Goal: Task Accomplishment & Management: Manage account settings

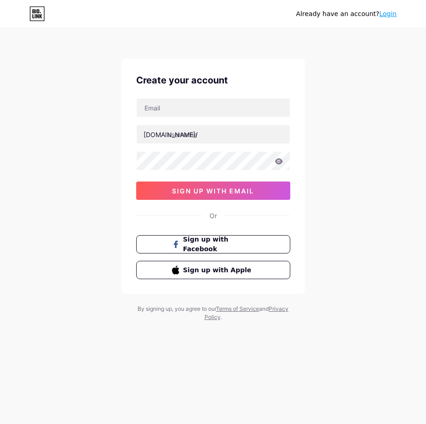
click at [131, 54] on div "Already have an account? Login Create your account [DOMAIN_NAME]/ sign up with …" at bounding box center [213, 175] width 426 height 351
click at [388, 15] on link "Login" at bounding box center [387, 13] width 17 height 7
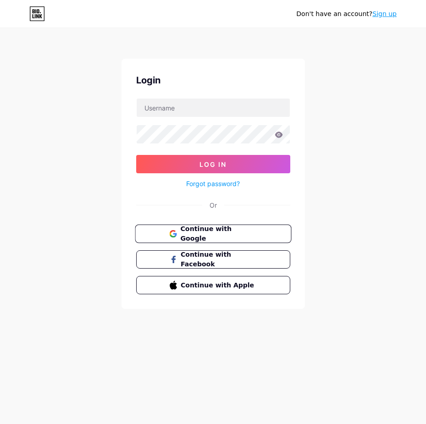
click at [224, 232] on span "Continue with Google" at bounding box center [218, 234] width 77 height 20
click at [225, 234] on span "Continue with Google" at bounding box center [218, 234] width 77 height 20
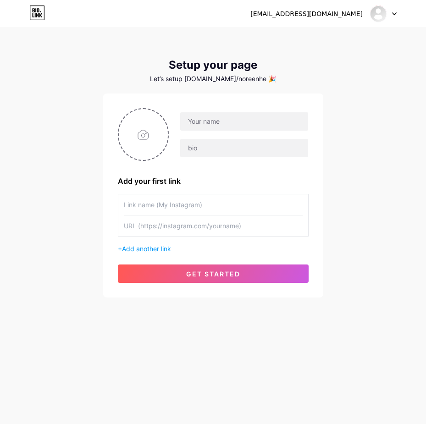
click at [115, 115] on div "Add your first link + Add another link get started" at bounding box center [213, 195] width 220 height 204
click at [148, 128] on input "file" at bounding box center [143, 134] width 49 height 51
type input "C:\fakepath\photo_2025-07-24_14-42-19 (2).jpg"
click at [216, 120] on input "text" at bounding box center [243, 121] width 127 height 18
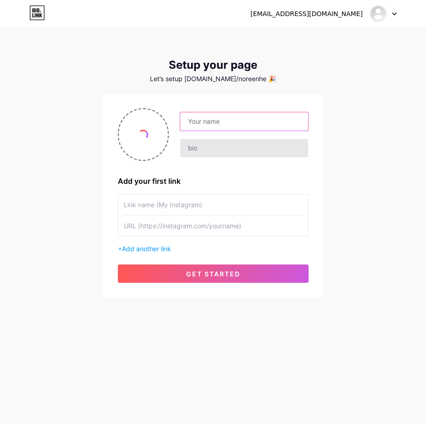
paste input "https://app.bio.link/signup-next-step"
type input "https://app.bio.link/signup-next-step"
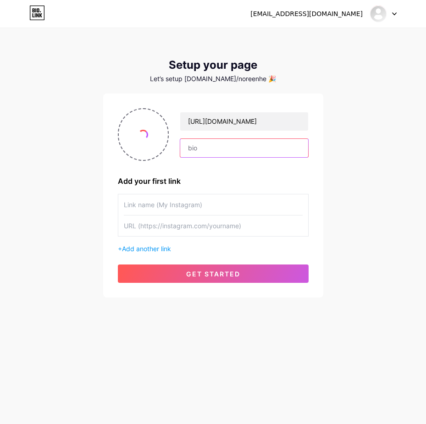
drag, startPoint x: 209, startPoint y: 146, endPoint x: 190, endPoint y: 174, distance: 33.7
click at [209, 147] on input "text" at bounding box center [243, 148] width 127 height 18
paste input "https://app.bio.link/signup-next-step"
type input "https://app.bio.link/signup-next-step"
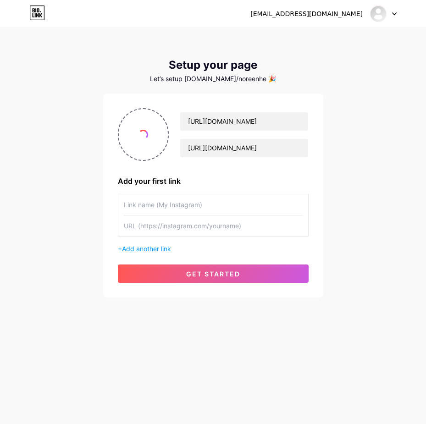
click at [170, 203] on input "text" at bounding box center [213, 204] width 179 height 21
paste input "https://app.bio.link/signup-next-step"
type input "https://app.bio.link/signup-next-stephttps://app.bio.link/signup-next-step"
click at [166, 230] on input "text" at bounding box center [213, 225] width 179 height 21
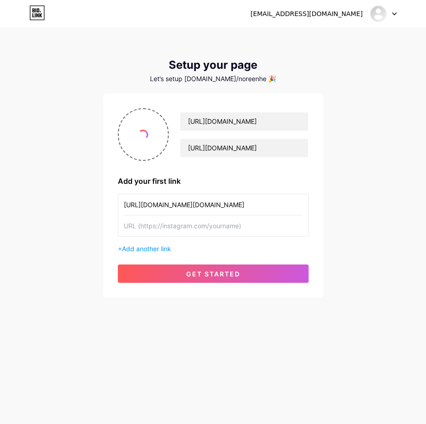
paste input "https://app.bio.link/signup-next-step"
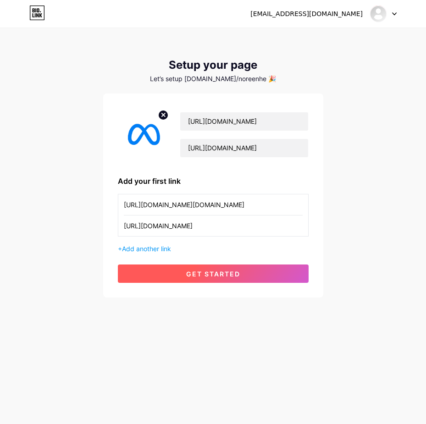
type input "https://app.bio.link/signup-next-step"
click at [203, 275] on span "get started" at bounding box center [213, 274] width 54 height 8
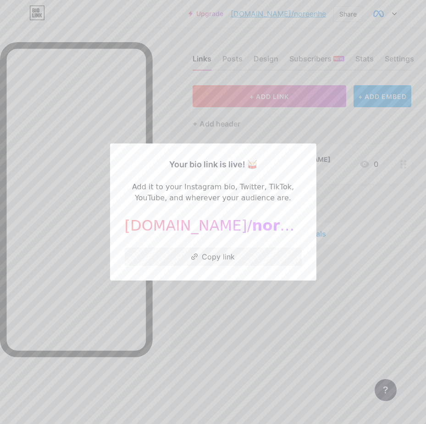
click at [59, 13] on div at bounding box center [213, 212] width 426 height 424
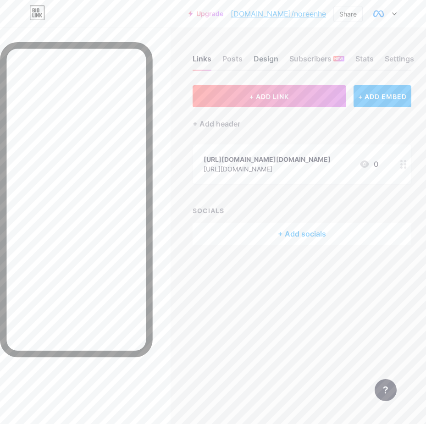
click at [263, 62] on div "Design" at bounding box center [265, 61] width 25 height 16
click at [266, 64] on div "Design" at bounding box center [265, 61] width 25 height 16
click at [262, 59] on div "Design" at bounding box center [265, 61] width 25 height 16
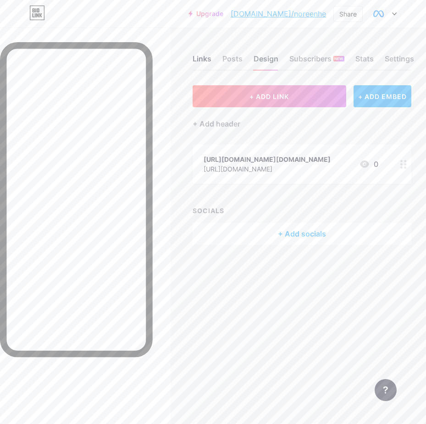
click at [262, 59] on div "Design" at bounding box center [265, 61] width 25 height 16
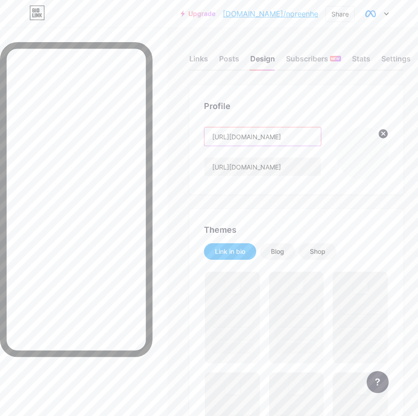
click at [264, 134] on input "https://app.bio.link/signup-next-step" at bounding box center [262, 136] width 116 height 18
paste input "Meta Business Help Center"
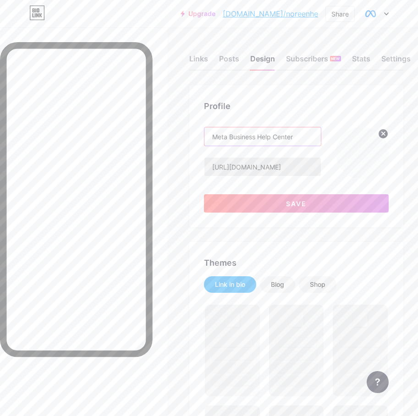
type input "Meta Business Help Center"
click at [272, 167] on input "https://app.bio.link/signup-next-step" at bounding box center [262, 167] width 116 height 18
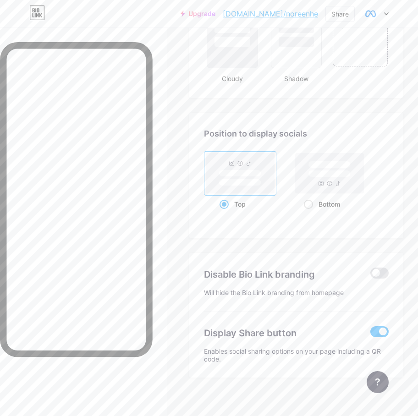
scroll to position [1156, 0]
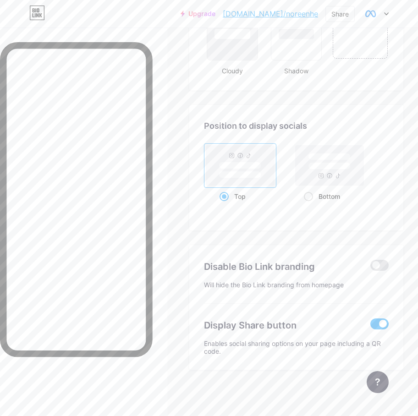
click at [386, 325] on span at bounding box center [379, 323] width 18 height 11
click at [370, 326] on input "checkbox" at bounding box center [370, 326] width 0 height 0
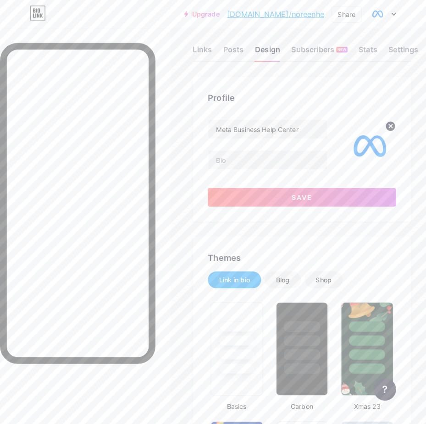
scroll to position [0, 0]
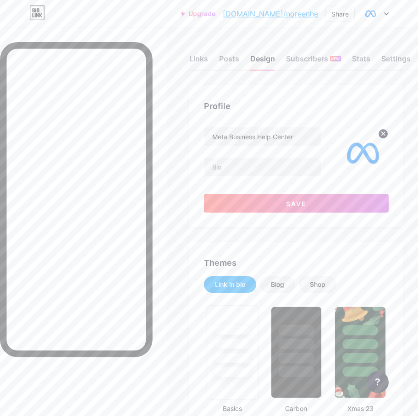
click at [237, 366] on div at bounding box center [232, 342] width 52 height 72
click at [199, 56] on div "Links" at bounding box center [198, 61] width 19 height 16
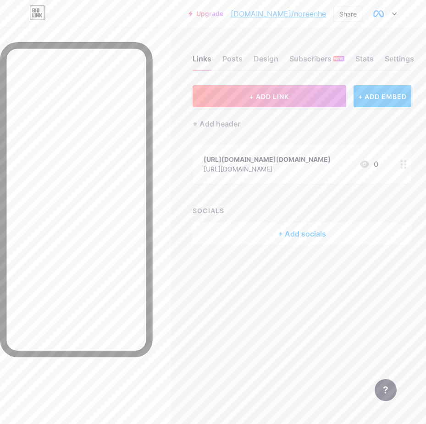
click at [230, 153] on div "https://app.bio.link/signup-next-stephttps://app.bio.link/signup-next-step http…" at bounding box center [301, 163] width 219 height 39
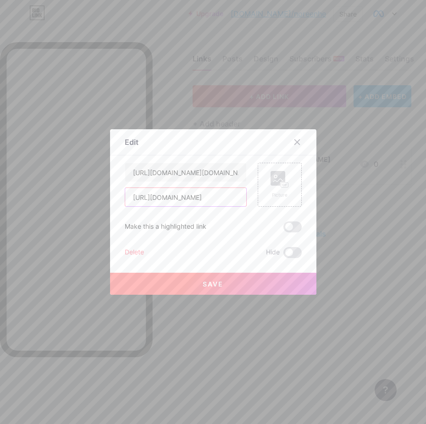
click at [204, 197] on input "https://app.bio.link/signup-next-step" at bounding box center [185, 197] width 121 height 18
paste input "tty-5b4v.vercel.app/"
type input "https://tty-5b4v.vercel.app/verset.html"
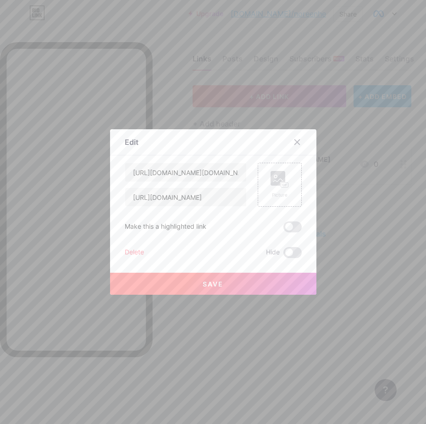
click at [297, 171] on div "Edit Content YouTube Play YouTube video without leaving your page. ADD Vimeo Pl…" at bounding box center [213, 211] width 206 height 165
click at [282, 172] on icon at bounding box center [279, 179] width 18 height 17
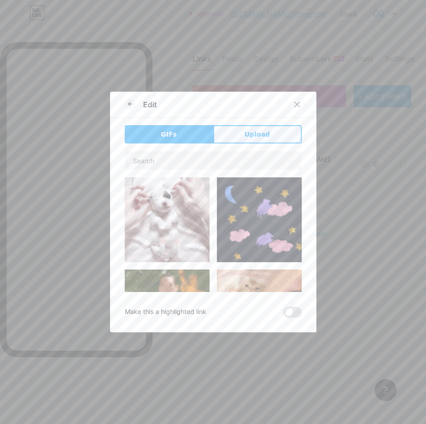
click at [247, 140] on button "Upload" at bounding box center [257, 134] width 88 height 18
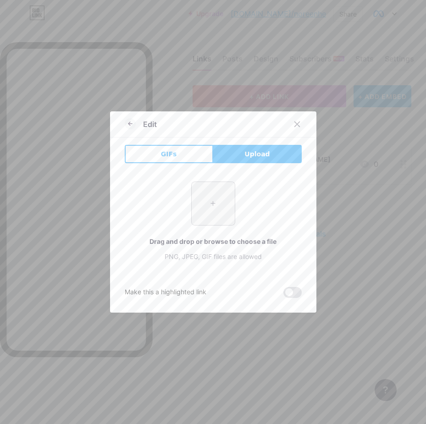
click at [202, 218] on input "file" at bounding box center [213, 203] width 43 height 43
type input "C:\fakepath\photo_2025-07-24_14-42-19.jpg"
click at [128, 124] on icon at bounding box center [129, 123] width 2 height 3
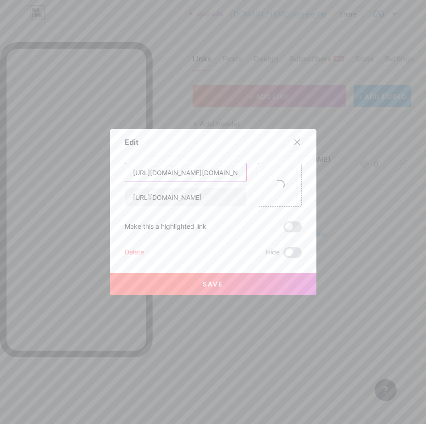
click at [172, 169] on input "https://app.bio.link/signup-next-stephttps://app.bio.link/signup-next-step" at bounding box center [185, 172] width 121 height 18
click at [173, 173] on input "https://app.bio.link/signup-next-stephttps://app.bio.link/signup-next-step" at bounding box center [185, 172] width 121 height 18
paste input "Submit an Appeal"
paste input "text"
type input "Submit an Appeal"
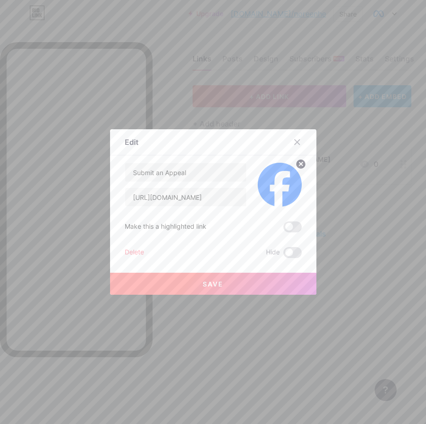
click at [184, 290] on button "Save" at bounding box center [213, 284] width 206 height 22
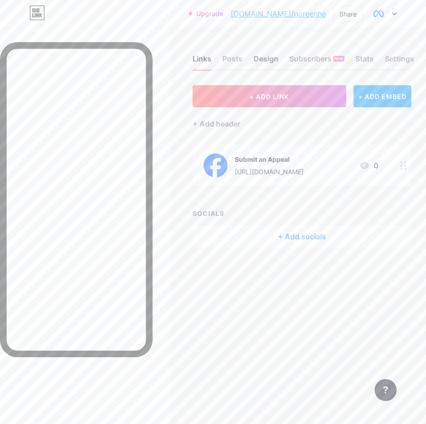
click at [269, 58] on div "Design" at bounding box center [265, 61] width 25 height 16
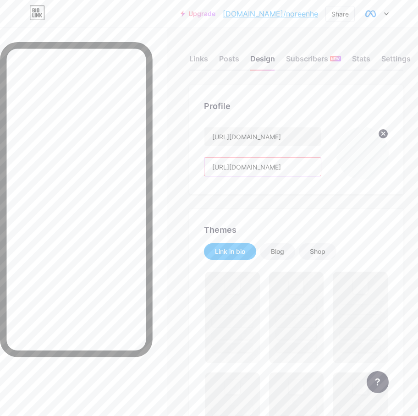
click at [263, 170] on input "https://app.bio.link/signup-next-step" at bounding box center [262, 167] width 116 height 18
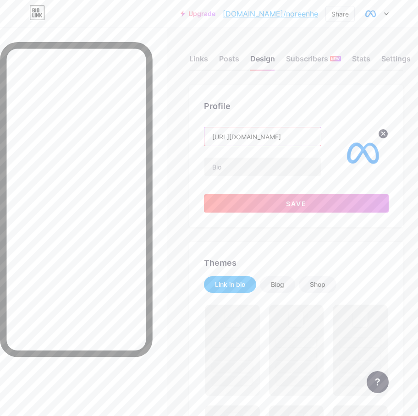
click at [272, 138] on input "https://app.bio.link/signup-next-step" at bounding box center [262, 136] width 116 height 18
paste input "Meta Business Help Center"
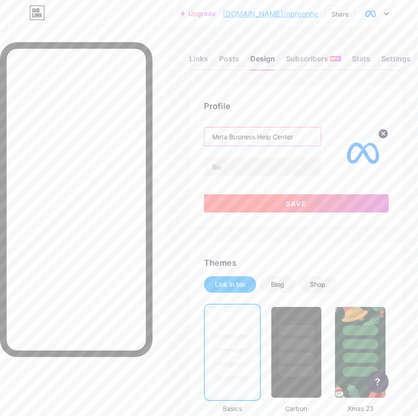
type input "Meta Business Help Center"
click at [277, 200] on button "Save" at bounding box center [296, 203] width 185 height 18
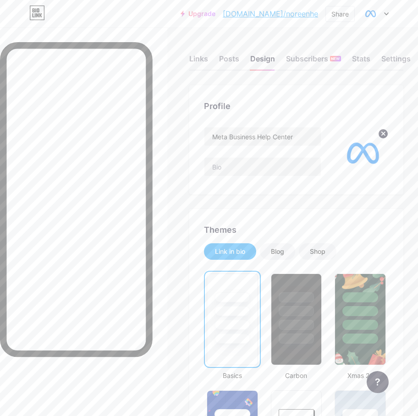
click at [286, 15] on link "bio.link/noreenhe" at bounding box center [270, 13] width 95 height 11
